Goal: Navigation & Orientation: Understand site structure

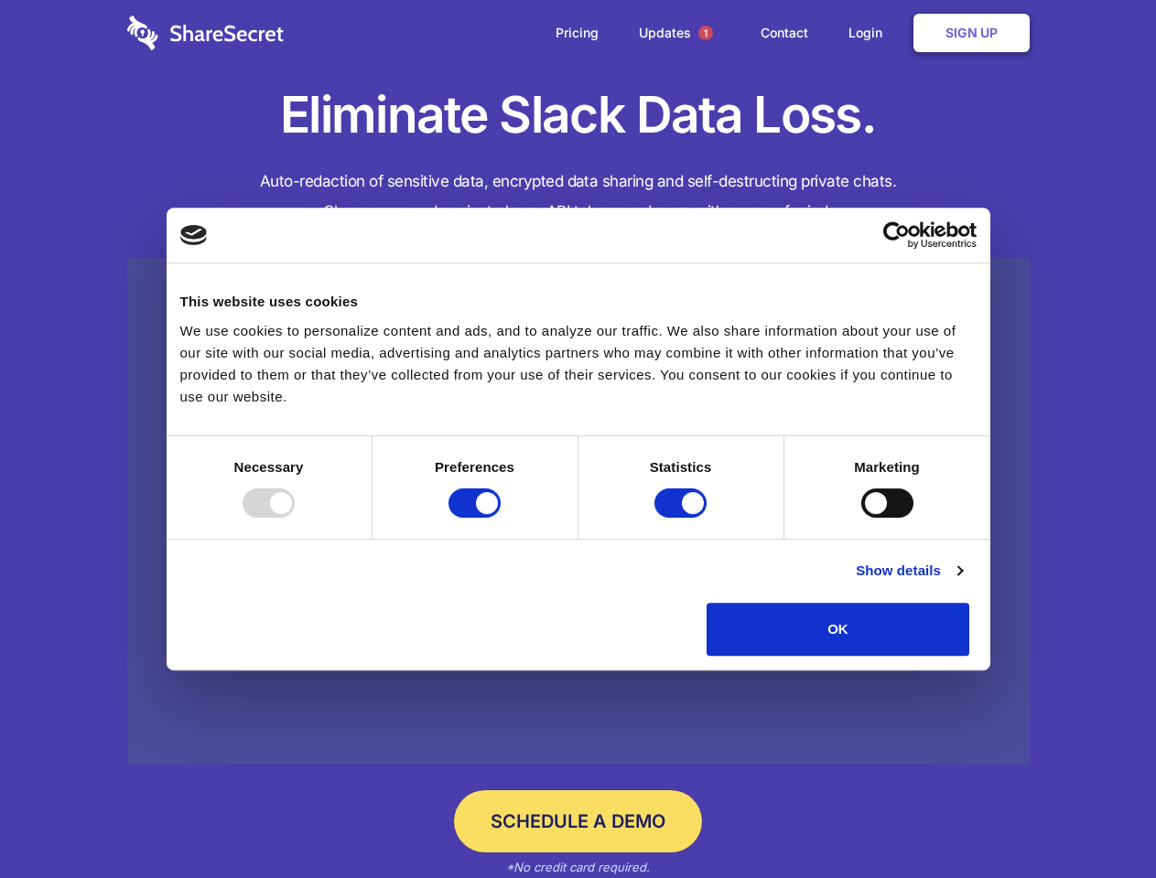
click at [295, 518] on div at bounding box center [268, 503] width 52 height 29
click at [500, 518] on input "Preferences" at bounding box center [474, 503] width 52 height 29
checkbox input "false"
click at [683, 518] on input "Statistics" at bounding box center [680, 503] width 52 height 29
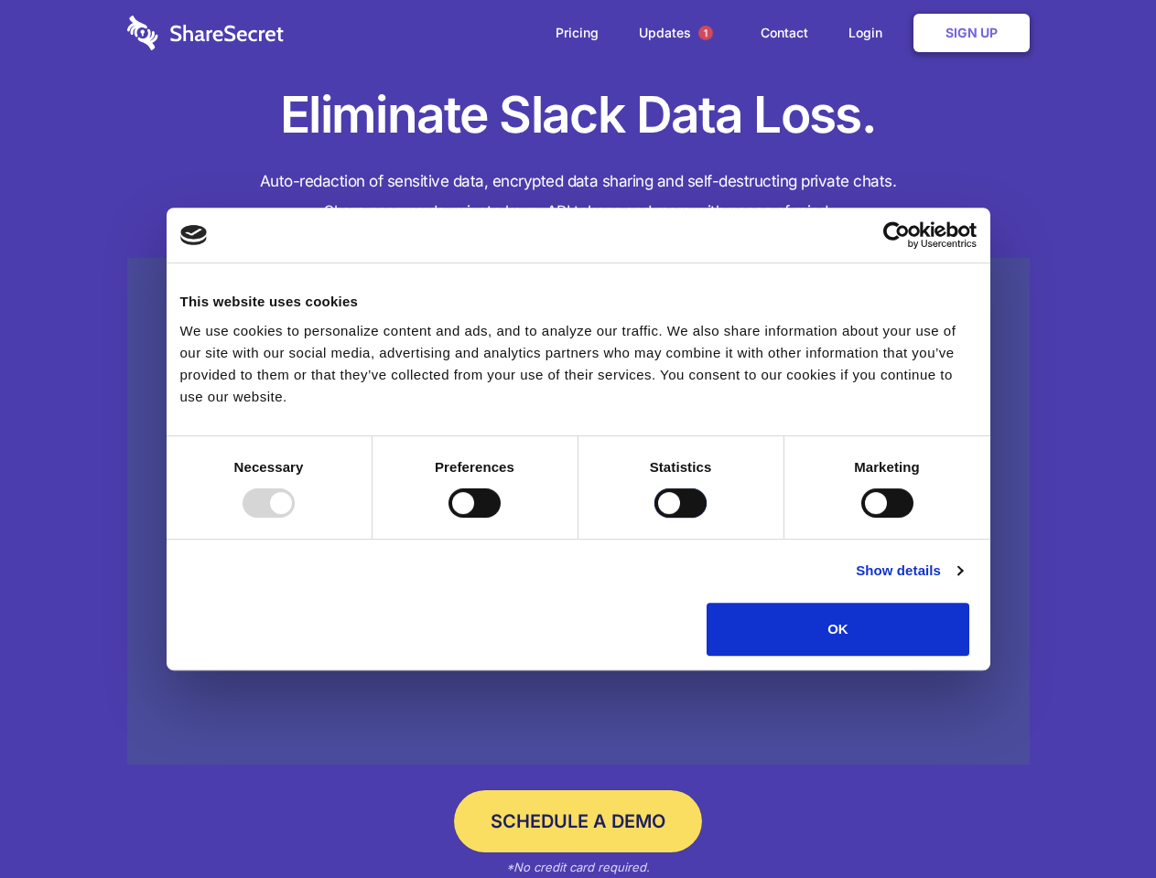
checkbox input "false"
click at [861, 518] on input "Marketing" at bounding box center [887, 503] width 52 height 29
checkbox input "true"
click at [962, 582] on link "Show details" at bounding box center [908, 571] width 106 height 22
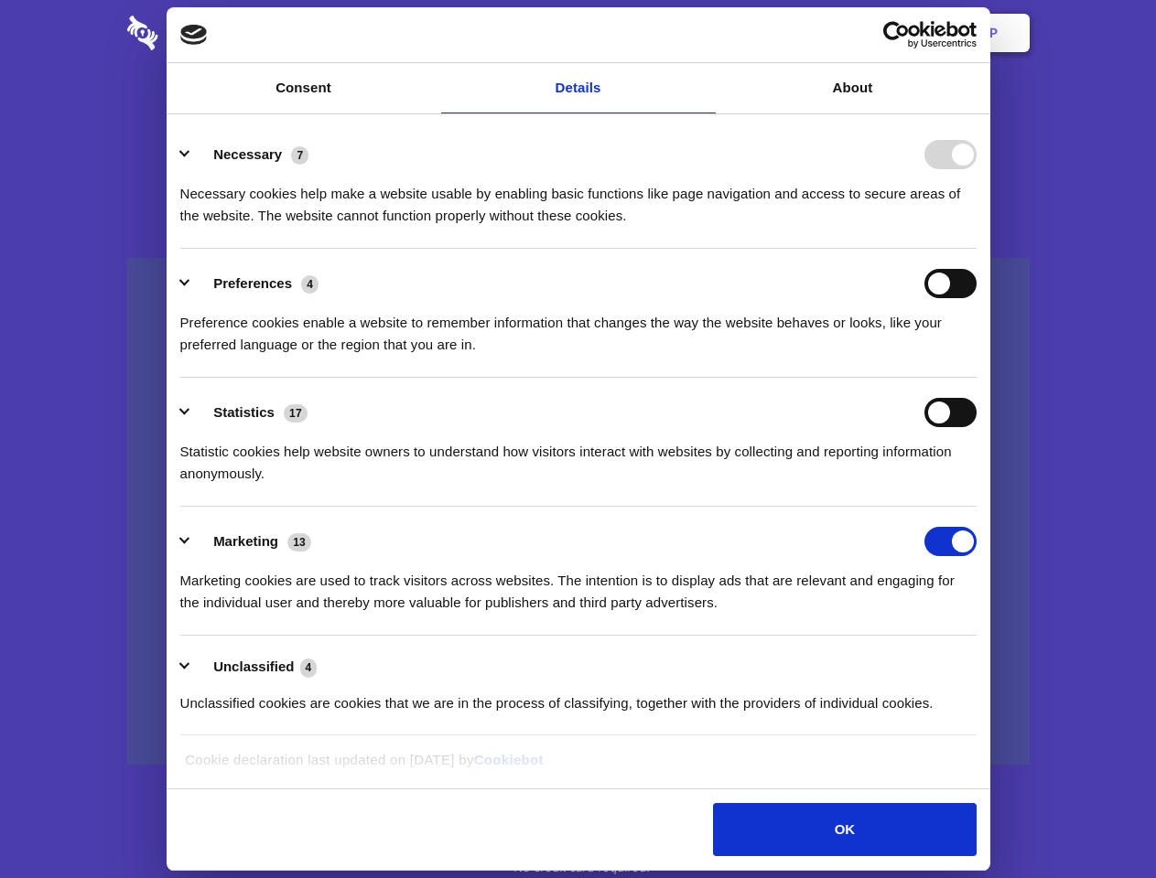
click at [976, 249] on li "Necessary 7 Necessary cookies help make a website usable by enabling basic func…" at bounding box center [578, 184] width 796 height 129
